Goal: Find specific page/section: Find specific page/section

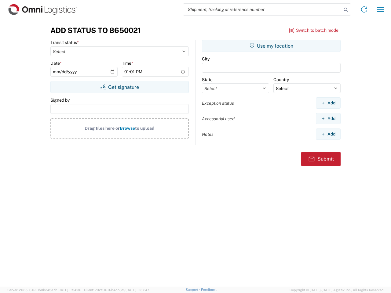
click at [262, 9] on input "search" at bounding box center [262, 10] width 158 height 12
click at [346, 10] on icon at bounding box center [346, 9] width 9 height 9
click at [364, 9] on icon at bounding box center [364, 10] width 10 height 10
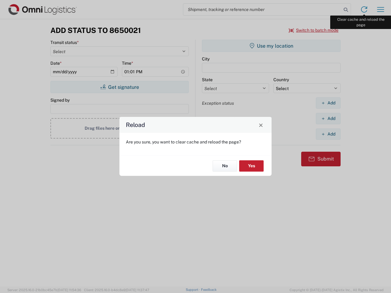
click at [381, 9] on div "Reload Are you sure, you want to clear cache and reload the page? No Yes" at bounding box center [195, 146] width 391 height 293
click at [314, 30] on div "Reload Are you sure, you want to clear cache and reload the page? No Yes" at bounding box center [195, 146] width 391 height 293
click at [119, 87] on div "Reload Are you sure, you want to clear cache and reload the page? No Yes" at bounding box center [195, 146] width 391 height 293
click at [271, 46] on div "Reload Are you sure, you want to clear cache and reload the page? No Yes" at bounding box center [195, 146] width 391 height 293
click at [328, 103] on div "Reload Are you sure, you want to clear cache and reload the page? No Yes" at bounding box center [195, 146] width 391 height 293
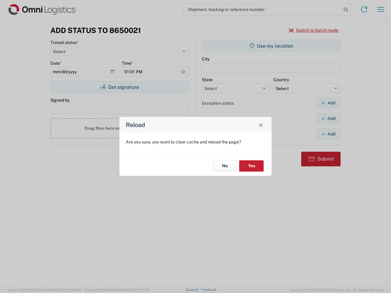
click at [328, 119] on div "Reload Are you sure, you want to clear cache and reload the page? No Yes" at bounding box center [195, 146] width 391 height 293
click at [328, 134] on div "Reload Are you sure, you want to clear cache and reload the page? No Yes" at bounding box center [195, 146] width 391 height 293
